Goal: Information Seeking & Learning: Learn about a topic

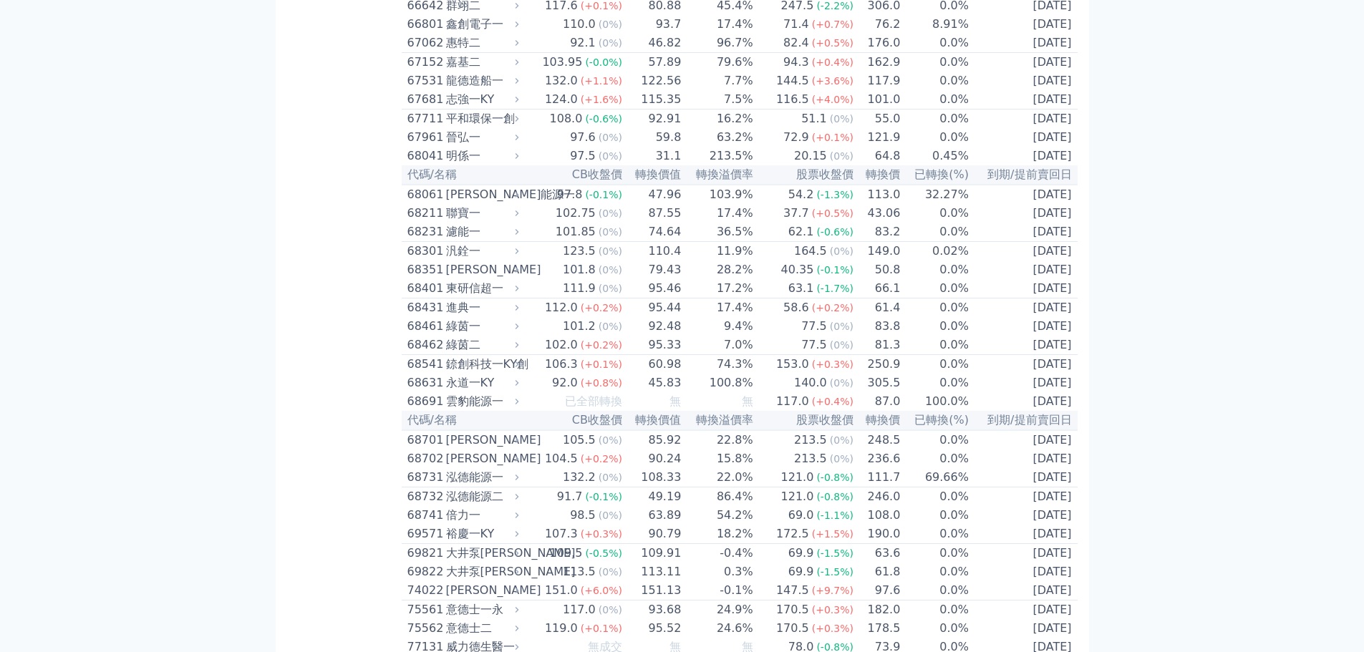
scroll to position [6585, 0]
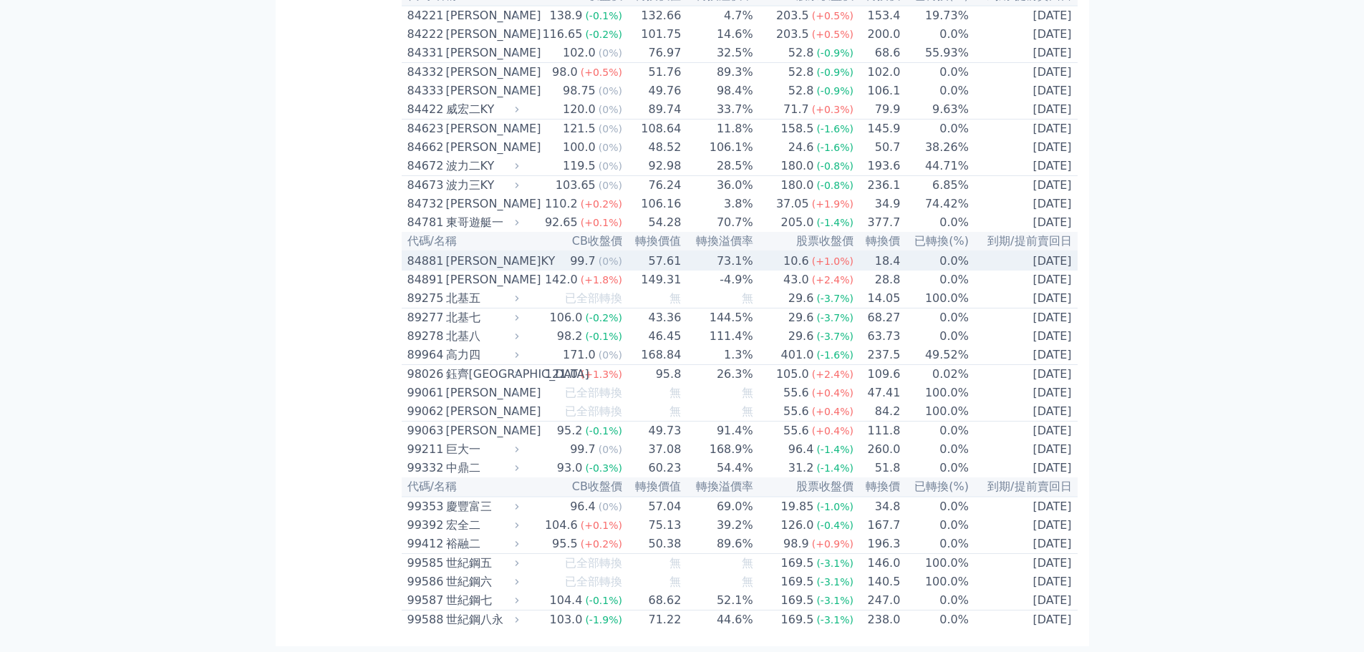
scroll to position [7806, 0]
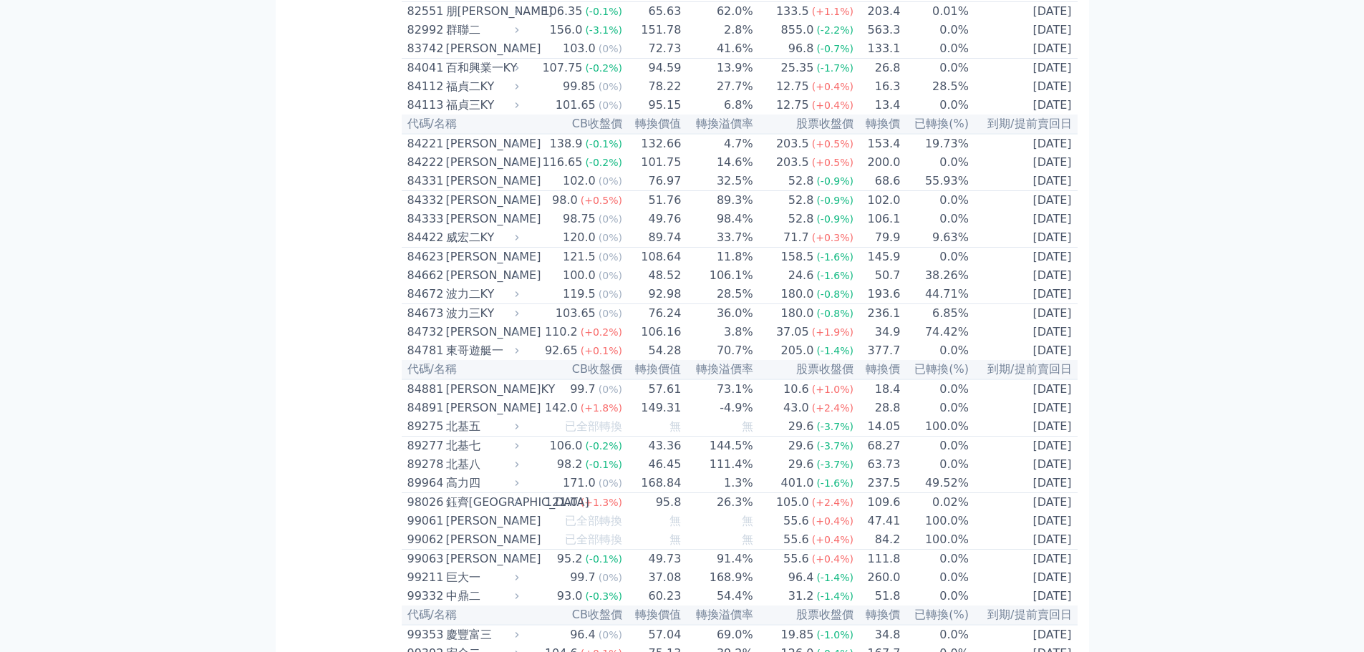
scroll to position [8085, 0]
drag, startPoint x: 611, startPoint y: 454, endPoint x: 656, endPoint y: 455, distance: 44.4
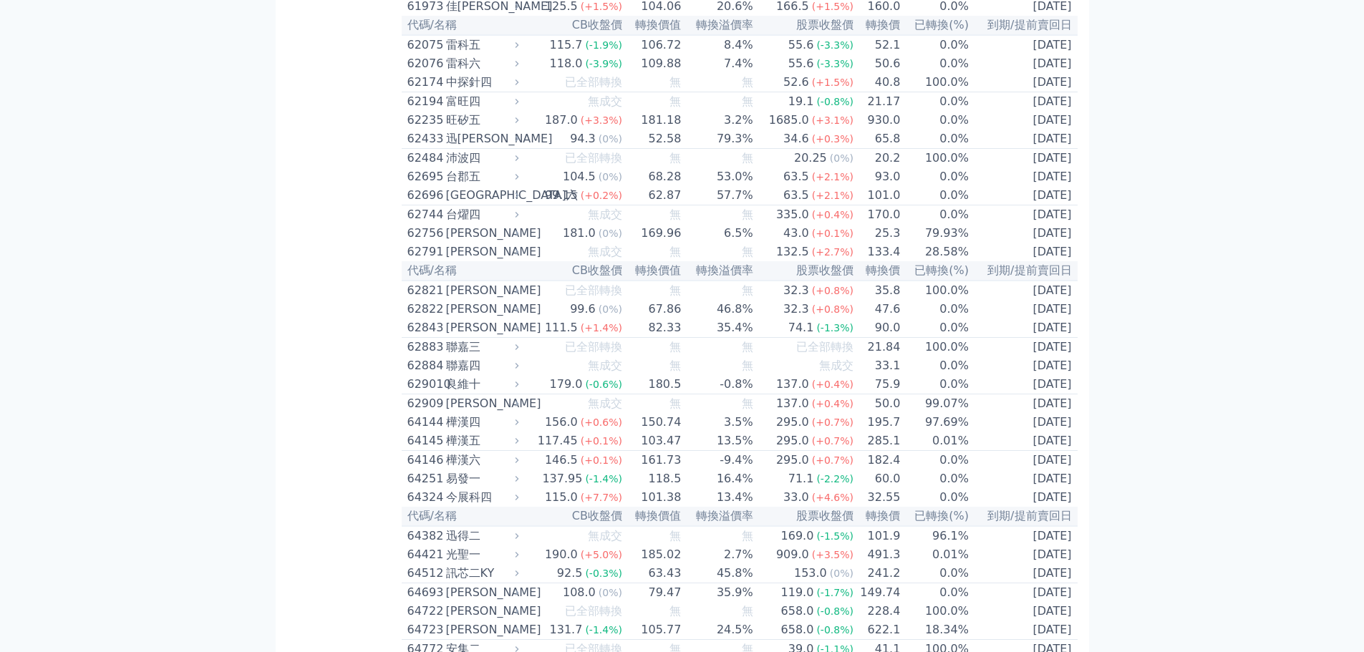
scroll to position [5508, 0]
click at [456, 128] on div "旺矽五" at bounding box center [481, 119] width 70 height 17
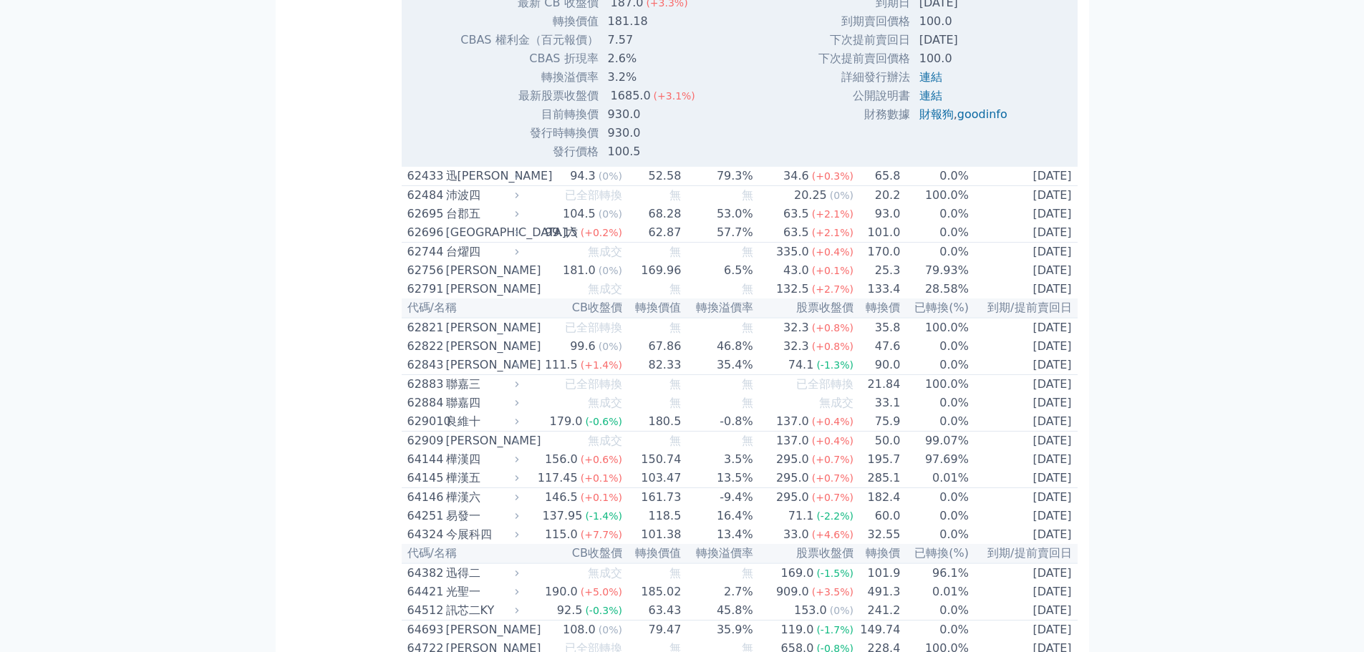
scroll to position [5937, 0]
